Goal: Information Seeking & Learning: Learn about a topic

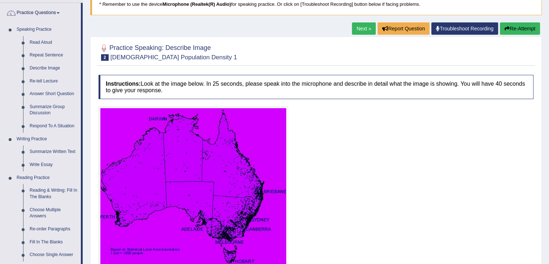
scroll to position [18, 0]
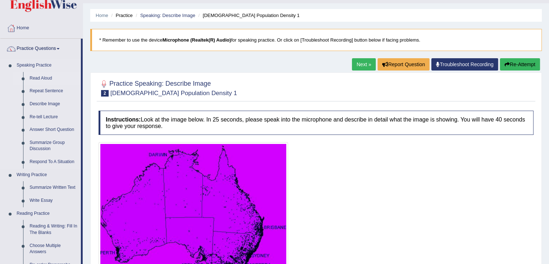
click at [35, 76] on link "Read Aloud" at bounding box center [53, 78] width 55 height 13
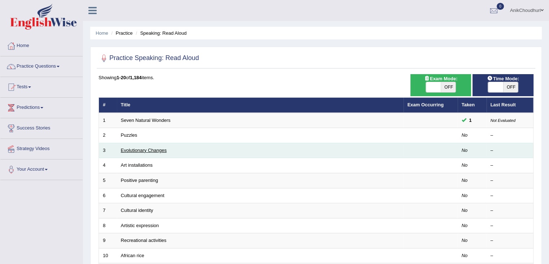
click at [128, 151] on link "Evolutionary Changes" at bounding box center [144, 149] width 46 height 5
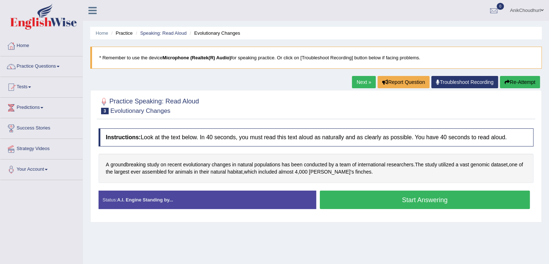
click at [425, 197] on button "Start Answering" at bounding box center [425, 199] width 210 height 18
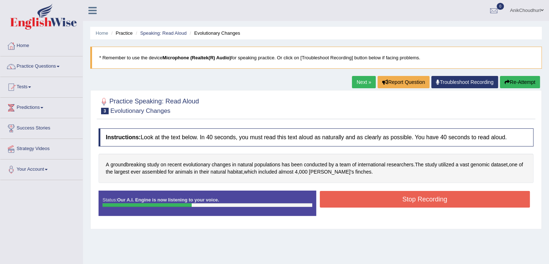
click at [425, 197] on button "Stop Recording" at bounding box center [425, 199] width 210 height 17
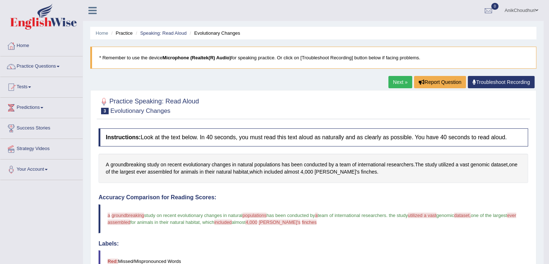
click at [388, 79] on link "Next »" at bounding box center [400, 82] width 24 height 12
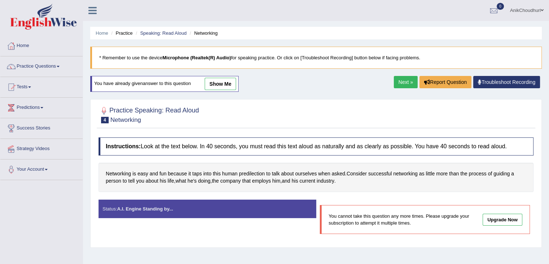
click at [400, 76] on link "Next »" at bounding box center [406, 82] width 24 height 12
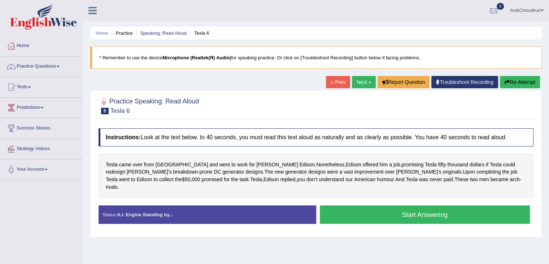
click at [374, 211] on button "Start Answering" at bounding box center [425, 214] width 210 height 18
click at [380, 205] on button "Start Answering" at bounding box center [425, 214] width 210 height 18
click at [423, 205] on button "Start Answering" at bounding box center [425, 214] width 210 height 18
click at [381, 207] on button "Start Answering" at bounding box center [425, 214] width 210 height 18
click at [371, 208] on button "Start Answering" at bounding box center [425, 214] width 210 height 18
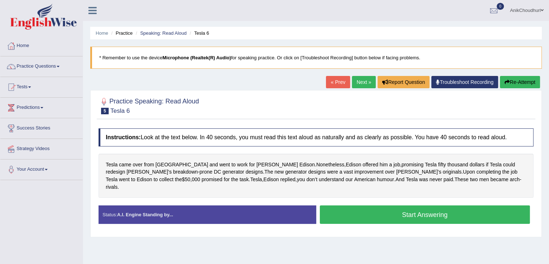
click at [399, 205] on button "Start Answering" at bounding box center [425, 214] width 210 height 18
click at [381, 205] on button "Start Answering" at bounding box center [425, 214] width 210 height 18
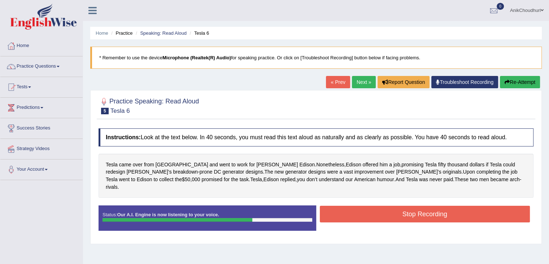
click at [382, 205] on button "Stop Recording" at bounding box center [425, 213] width 210 height 17
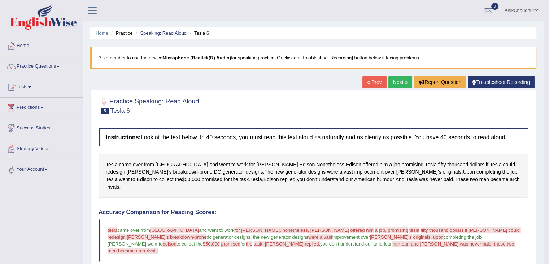
click at [40, 74] on link "Practice Questions" at bounding box center [41, 65] width 82 height 18
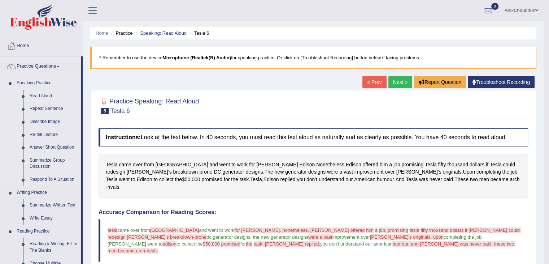
click at [42, 91] on link "Read Aloud" at bounding box center [53, 96] width 55 height 13
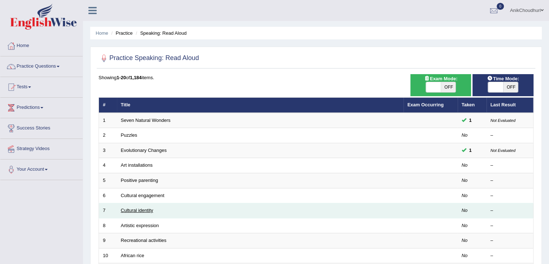
click at [135, 207] on link "Cultural identity" at bounding box center [137, 209] width 32 height 5
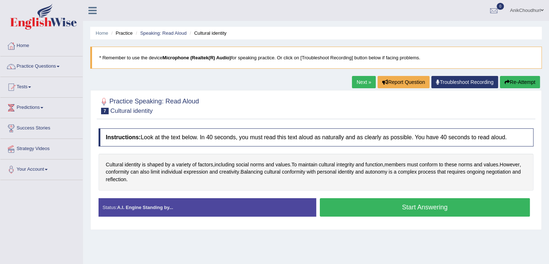
click at [417, 211] on button "Start Answering" at bounding box center [425, 207] width 210 height 18
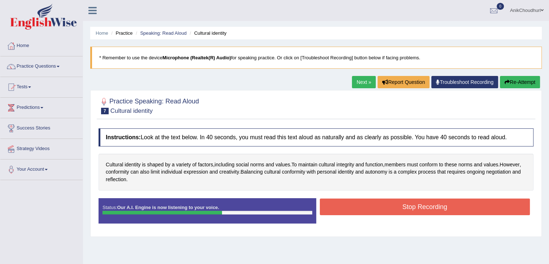
click at [417, 211] on button "Stop Recording" at bounding box center [425, 206] width 210 height 17
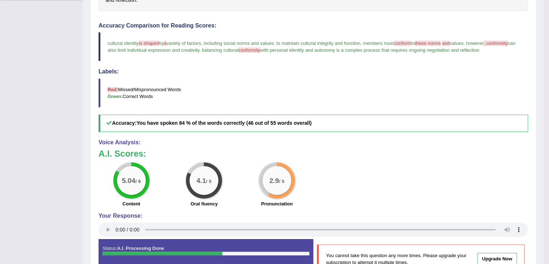
scroll to position [181, 0]
